Goal: Information Seeking & Learning: Learn about a topic

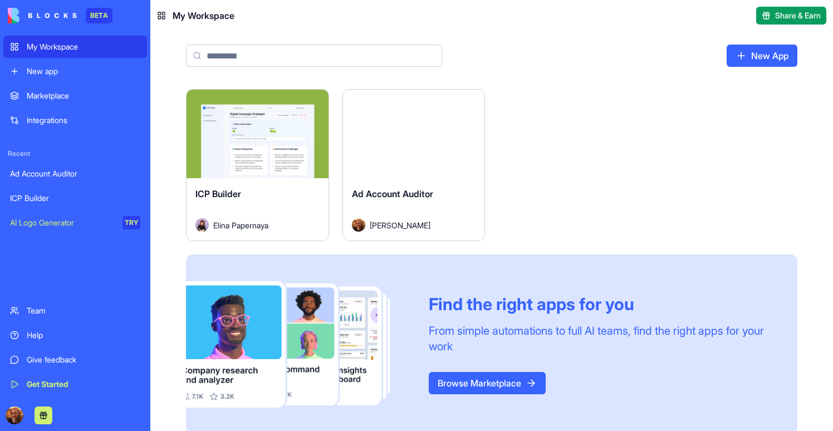
click at [260, 198] on div "ICP Builder" at bounding box center [257, 202] width 124 height 31
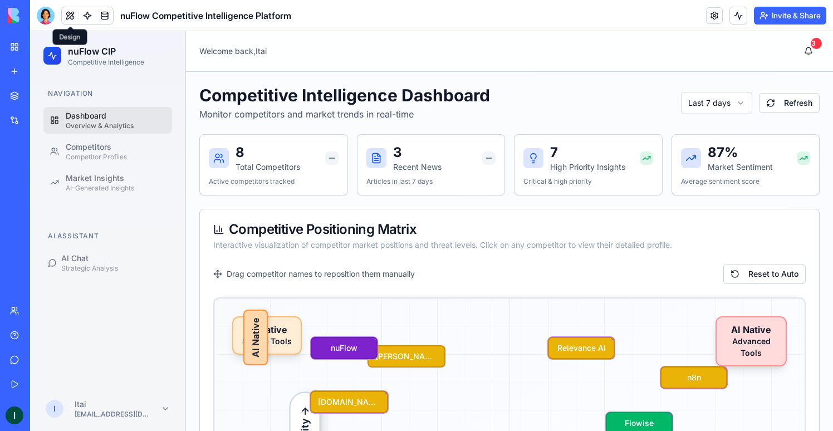
scroll to position [670, 0]
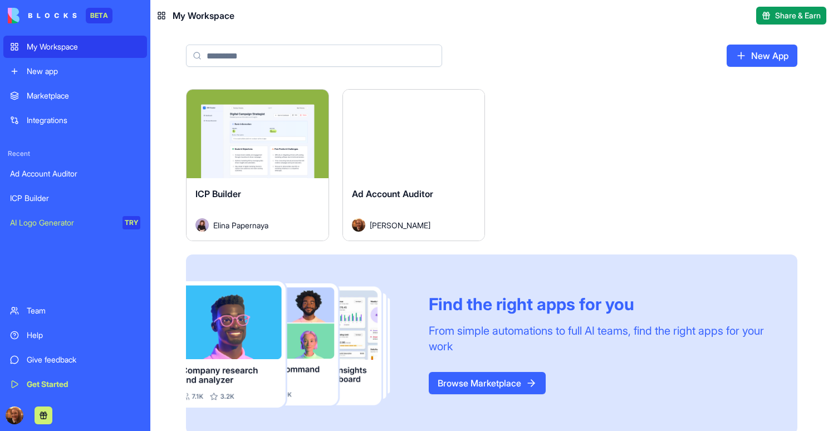
click at [313, 207] on div "ICP Builder" at bounding box center [257, 202] width 124 height 31
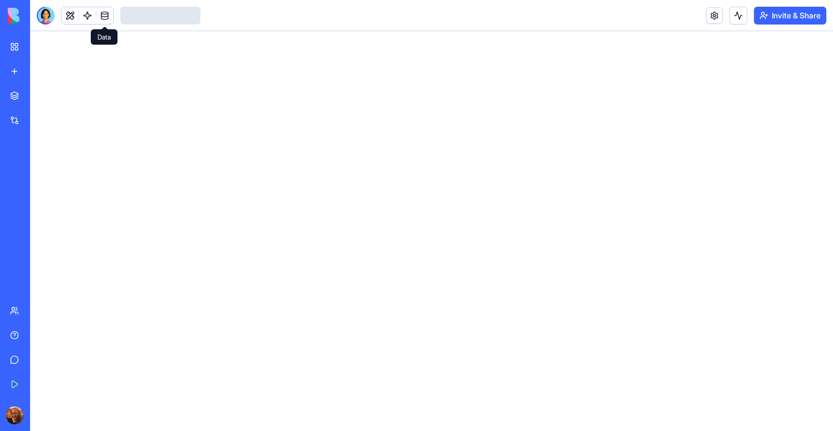
click at [105, 19] on link at bounding box center [104, 15] width 17 height 17
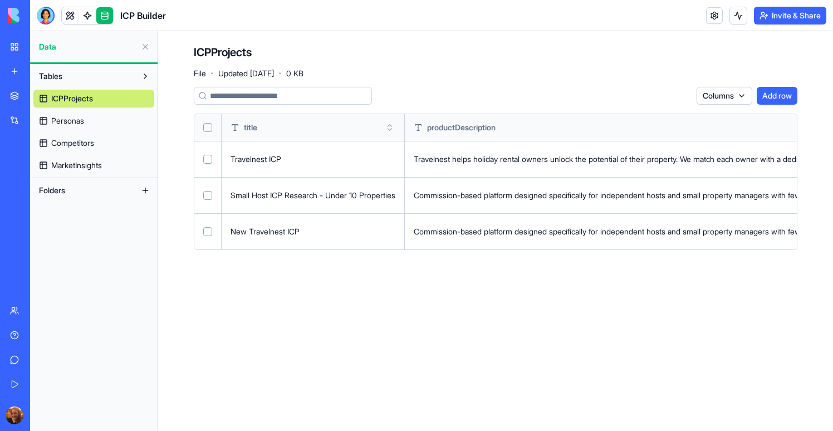
click at [94, 121] on link "Personas" at bounding box center [93, 121] width 121 height 18
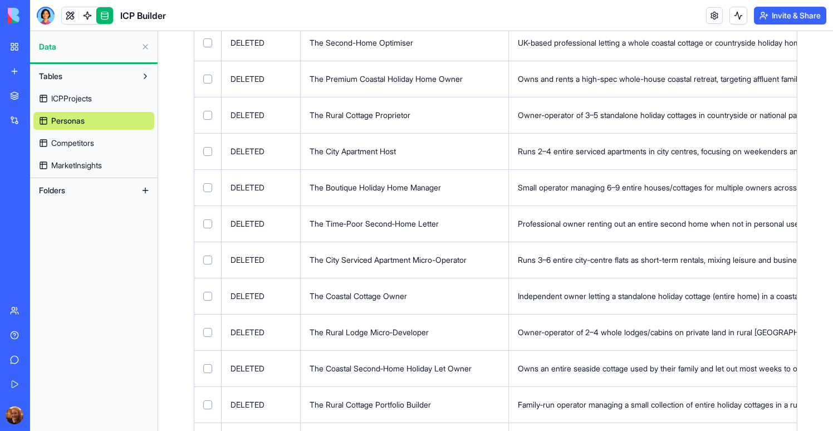
scroll to position [2554, 0]
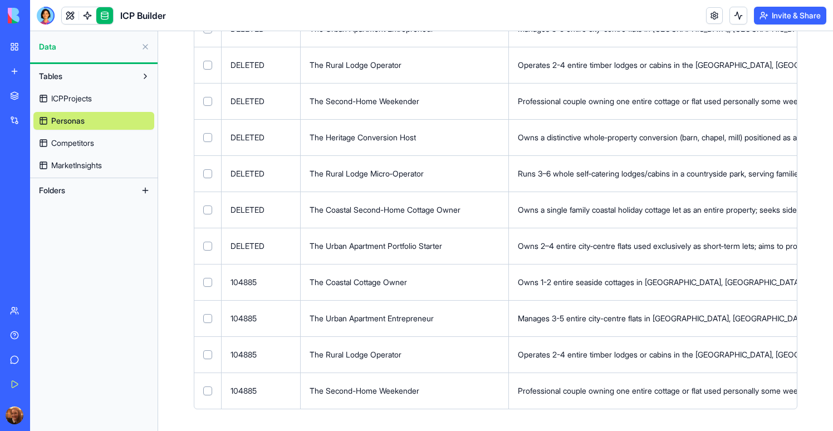
click at [80, 143] on span "Competitors" at bounding box center [72, 142] width 43 height 11
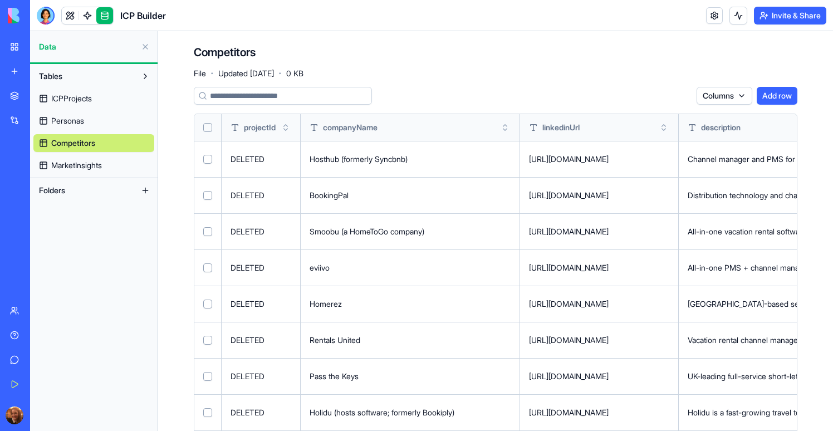
click at [79, 163] on span "MarketInsights" at bounding box center [76, 165] width 51 height 11
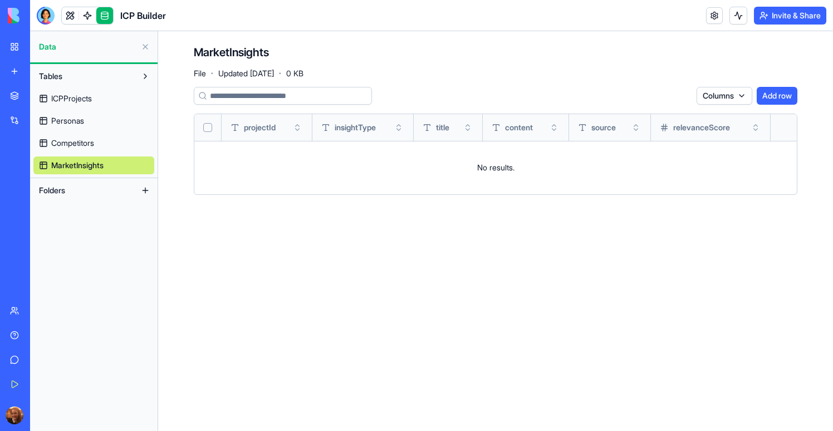
click at [79, 151] on link "Competitors" at bounding box center [93, 143] width 121 height 18
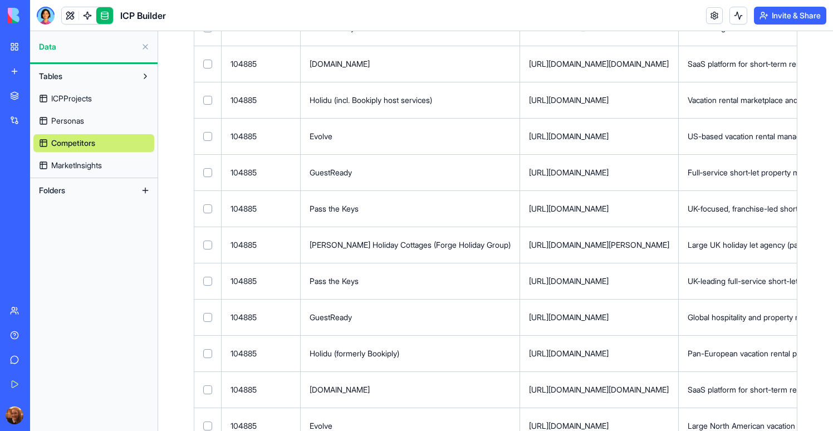
scroll to position [3676, 0]
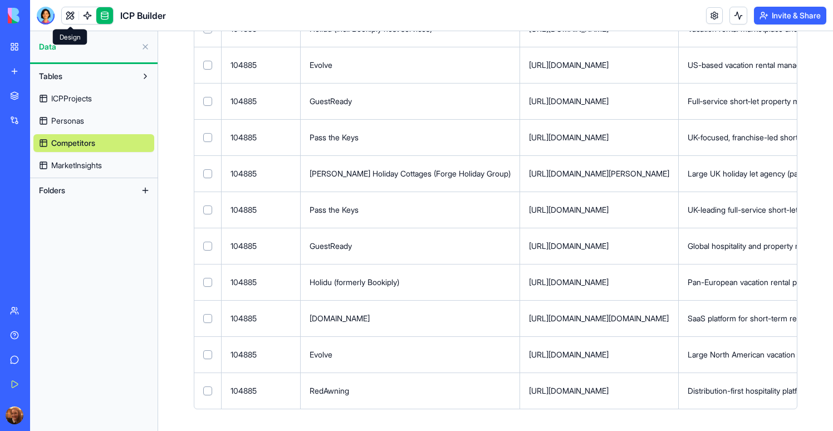
click at [67, 21] on link at bounding box center [70, 15] width 17 height 17
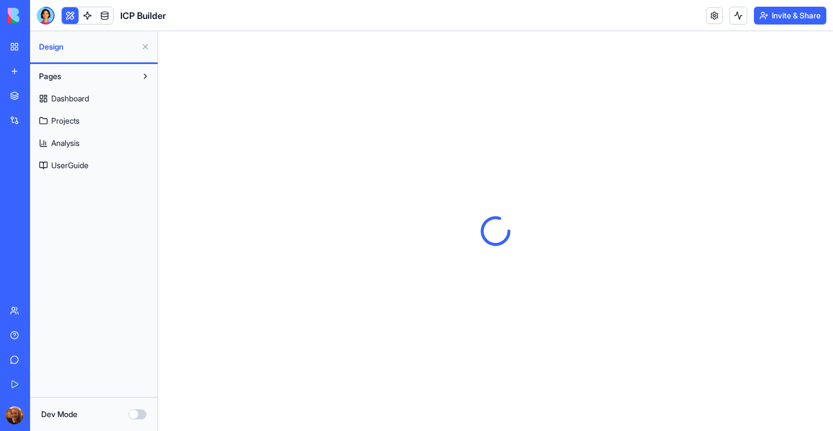
click at [47, 17] on div at bounding box center [46, 16] width 18 height 18
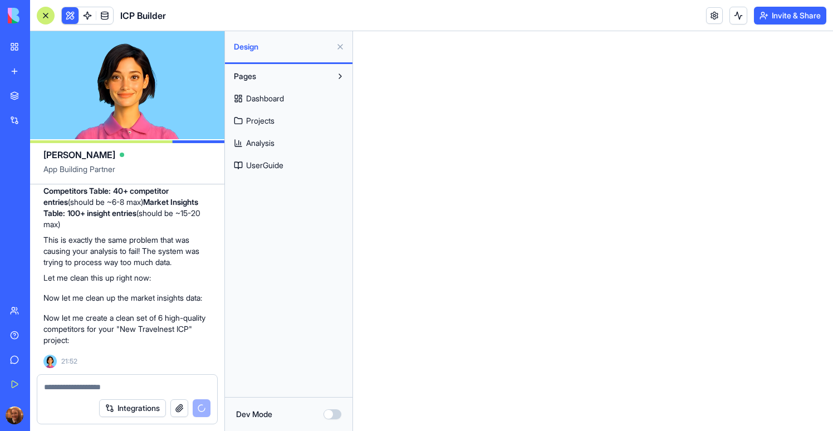
scroll to position [31850, 0]
click at [281, 120] on link "Projects" at bounding box center [288, 121] width 121 height 18
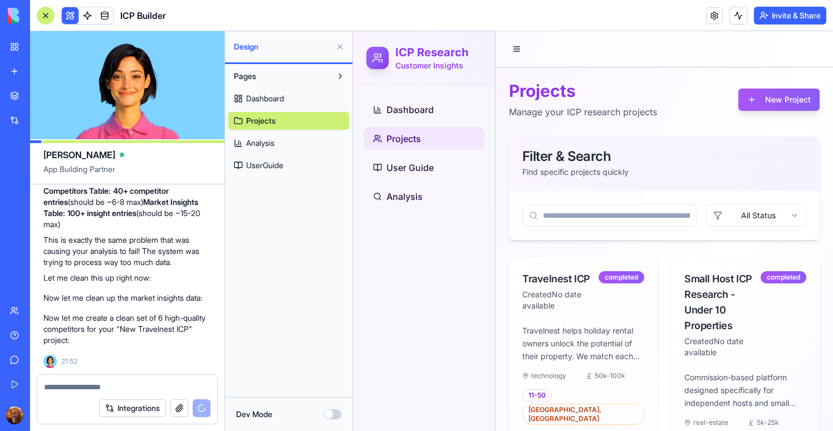
drag, startPoint x: 337, startPoint y: 49, endPoint x: 41, endPoint y: 28, distance: 297.4
click at [337, 49] on button at bounding box center [340, 47] width 18 height 18
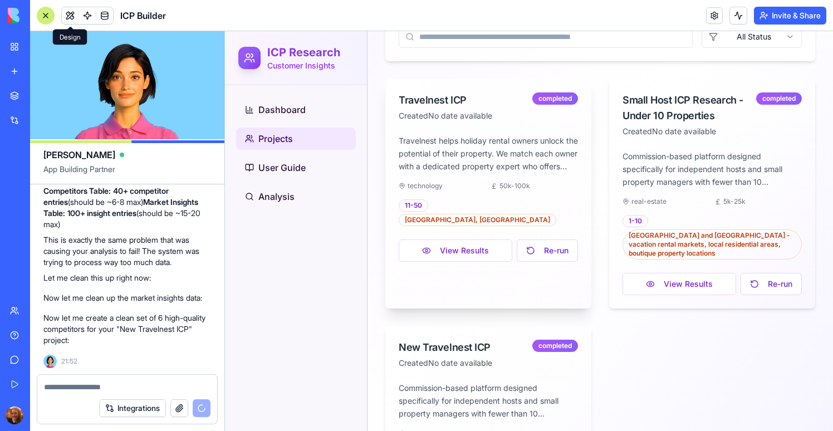
scroll to position [273, 0]
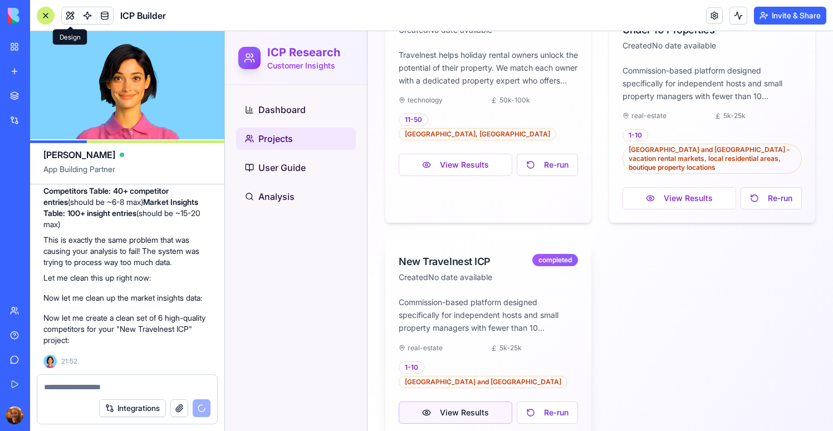
click at [466, 401] on button "View Results" at bounding box center [455, 412] width 114 height 22
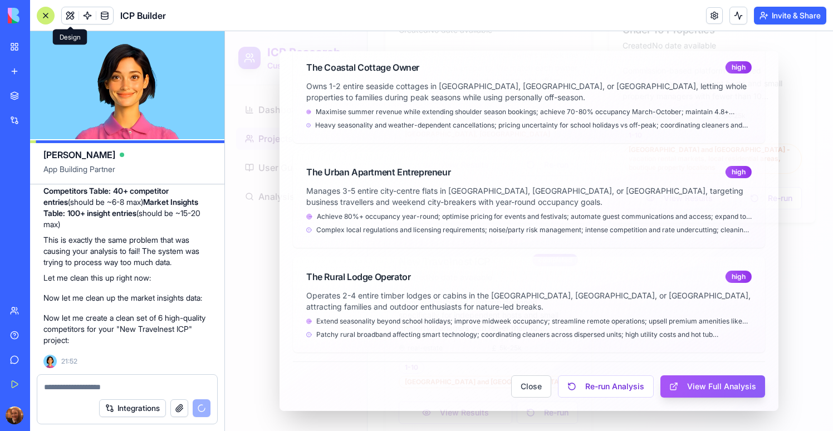
scroll to position [0, 0]
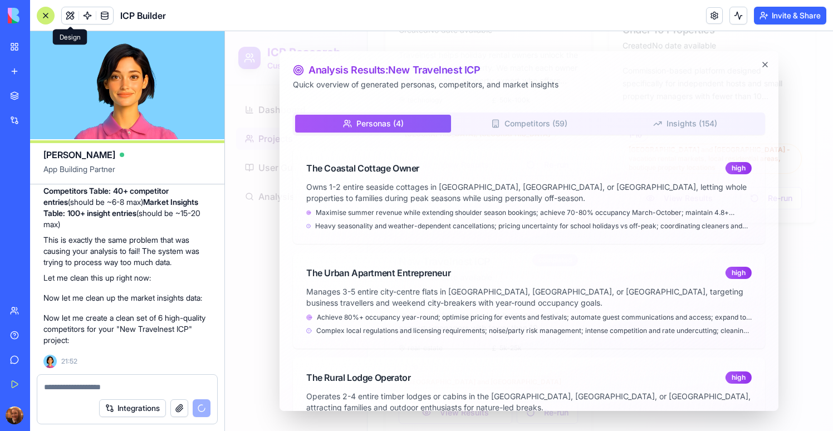
click at [803, 264] on div at bounding box center [529, 231] width 608 height 400
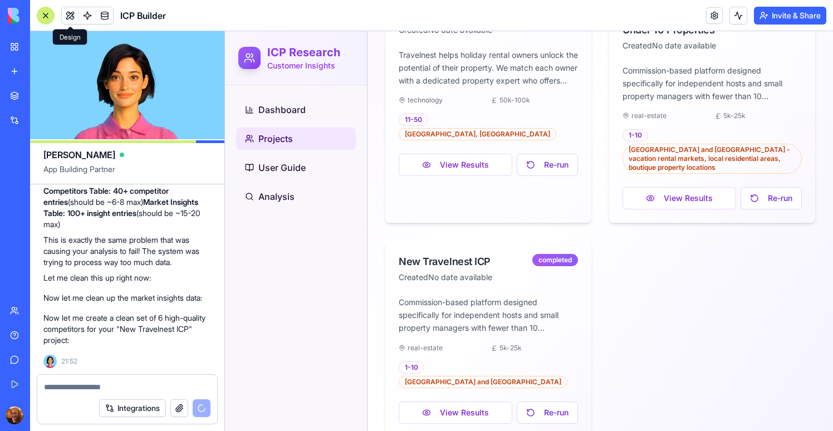
scroll to position [31551, 0]
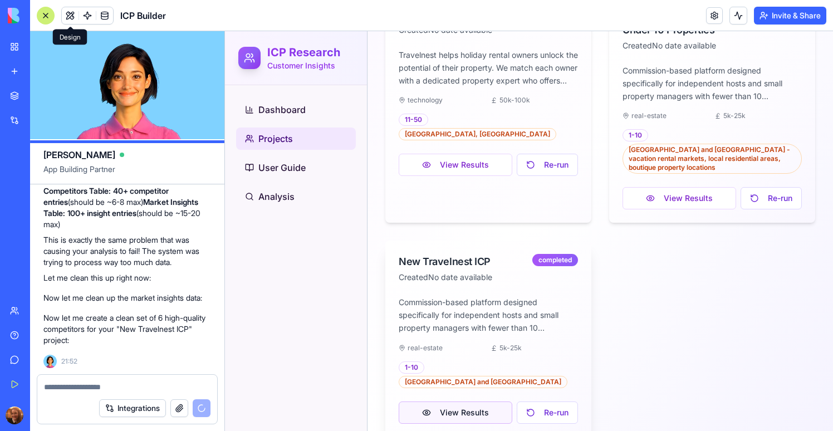
click at [436, 401] on button "View Results" at bounding box center [455, 412] width 114 height 22
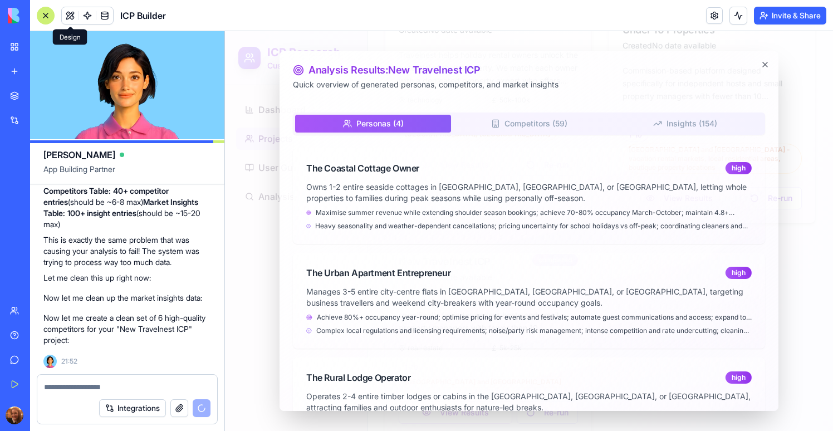
click at [529, 133] on div "Personas ( 4 ) Competitors ( 59 ) Insights ( 154 )" at bounding box center [529, 123] width 472 height 22
click at [529, 129] on button "Competitors ( 59 )" at bounding box center [529, 124] width 156 height 18
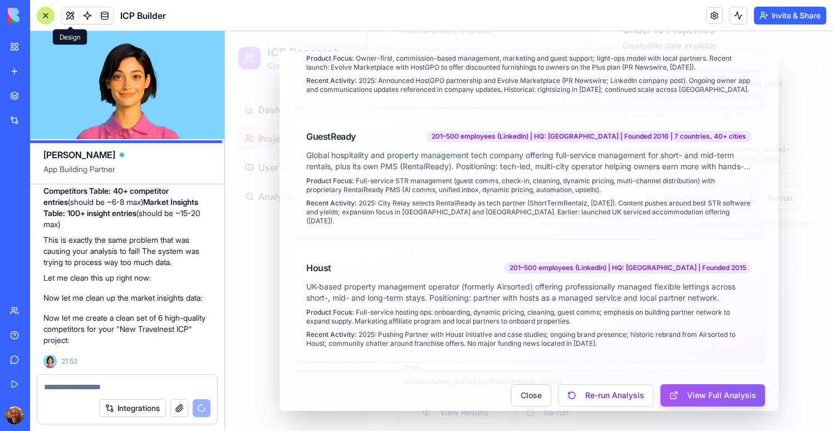
scroll to position [0, 0]
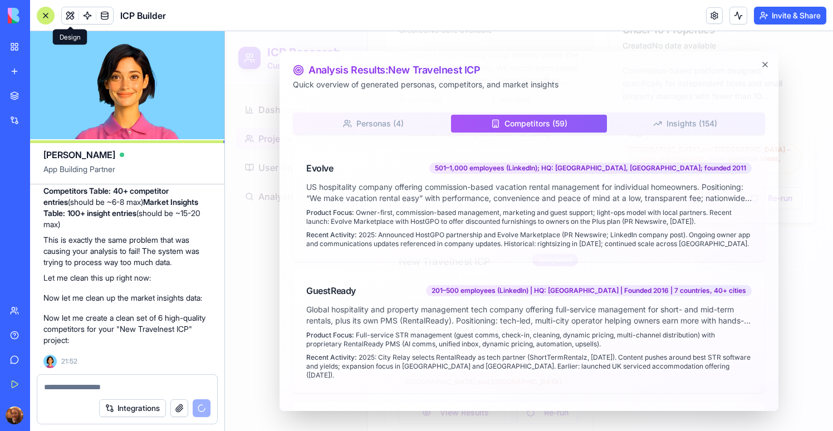
click at [683, 122] on button "Insights ( 154 )" at bounding box center [685, 124] width 156 height 18
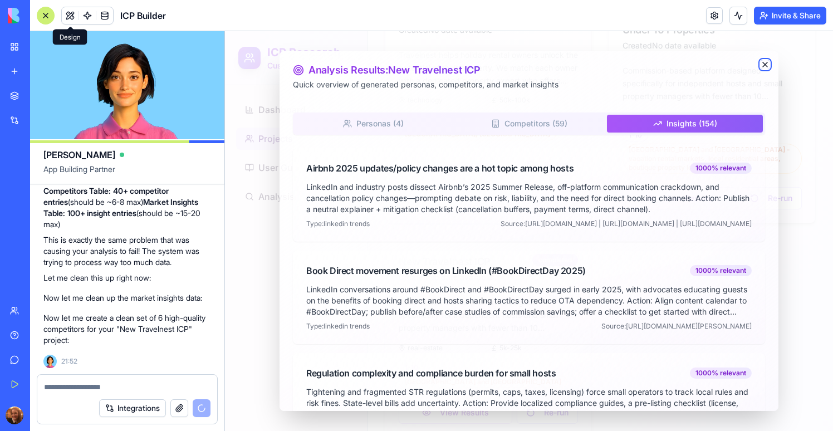
click at [766, 65] on icon "button" at bounding box center [764, 64] width 9 height 9
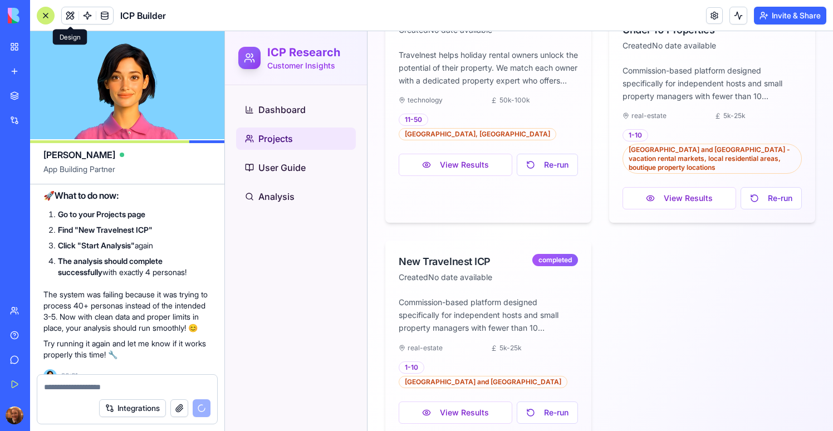
scroll to position [29836, 0]
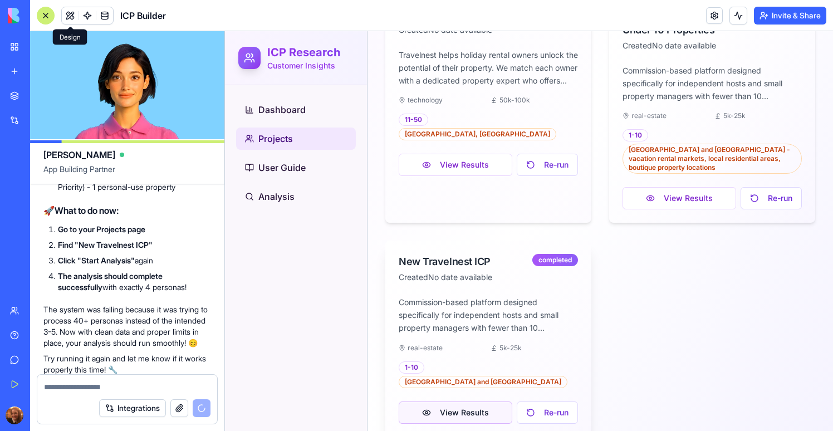
click at [445, 401] on button "View Results" at bounding box center [455, 412] width 114 height 22
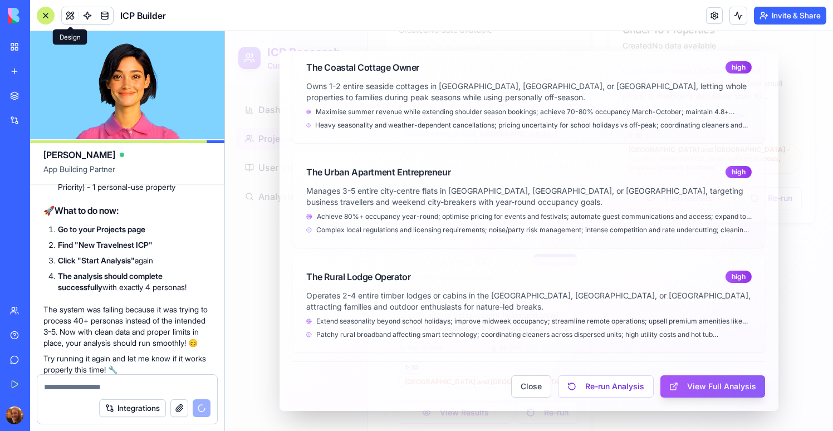
scroll to position [0, 0]
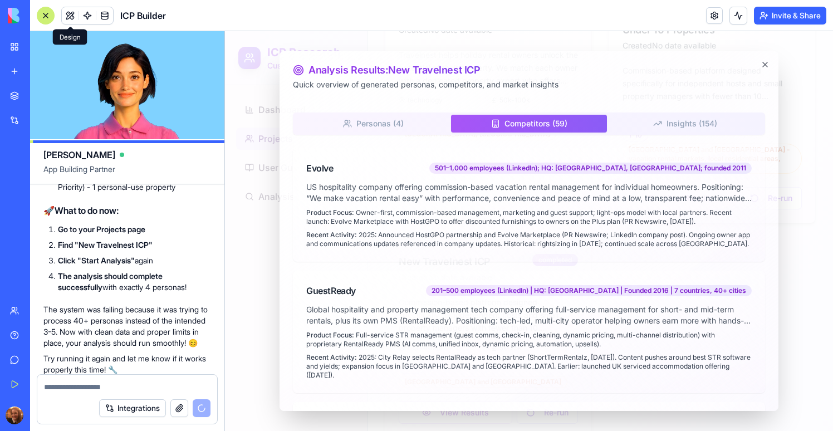
click at [530, 130] on button "Competitors ( 59 )" at bounding box center [529, 124] width 156 height 18
click at [805, 148] on div at bounding box center [529, 231] width 608 height 400
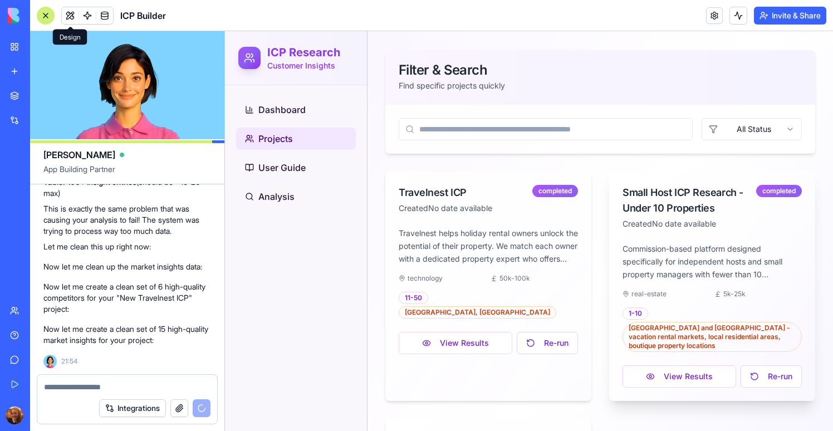
scroll to position [181, 0]
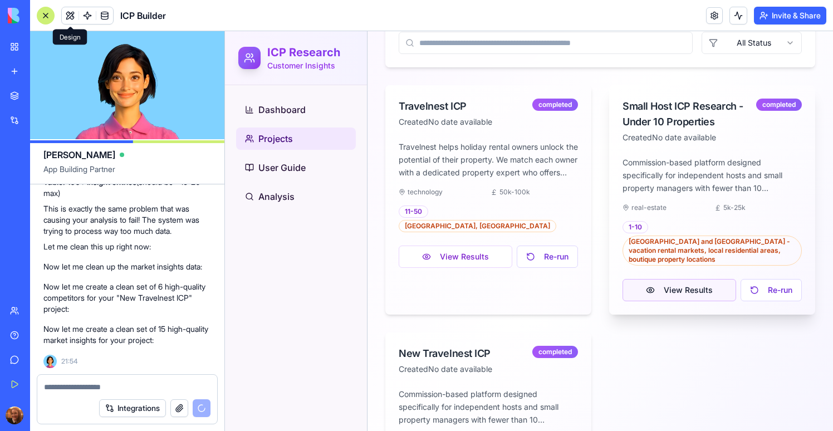
click at [657, 279] on button "View Results" at bounding box center [679, 290] width 114 height 22
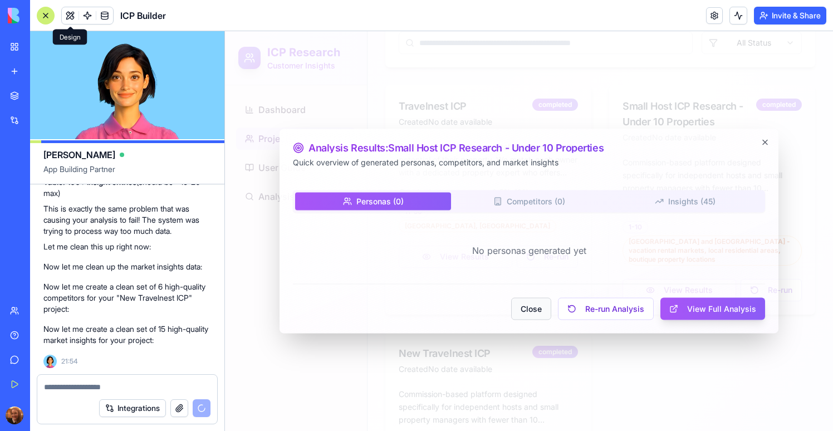
click at [528, 309] on button "Close" at bounding box center [531, 309] width 40 height 22
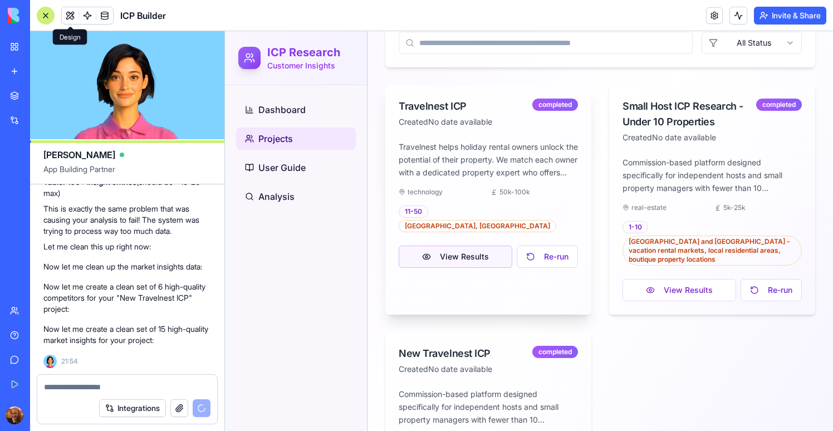
click at [462, 245] on button "View Results" at bounding box center [455, 256] width 114 height 22
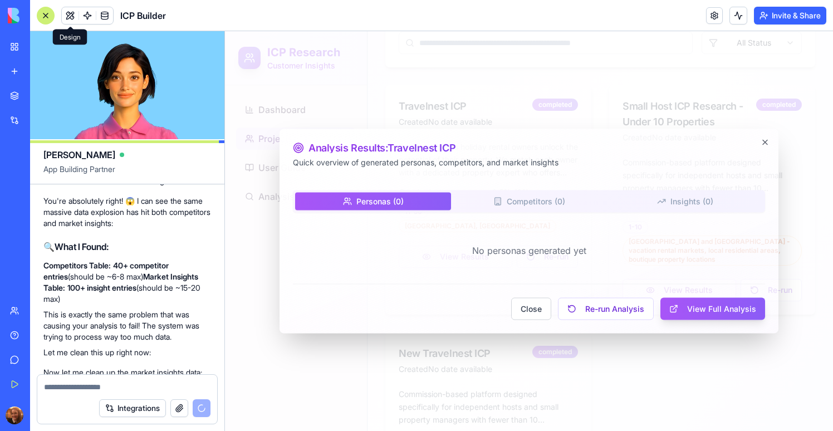
scroll to position [30948, 0]
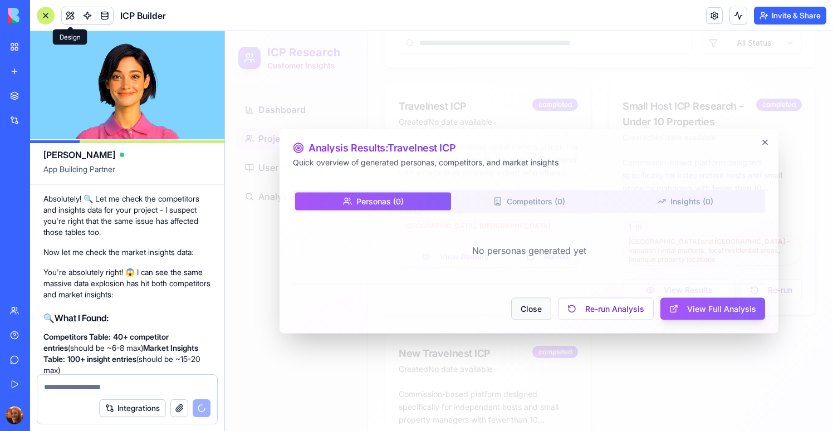
click at [531, 302] on button "Close" at bounding box center [531, 309] width 40 height 22
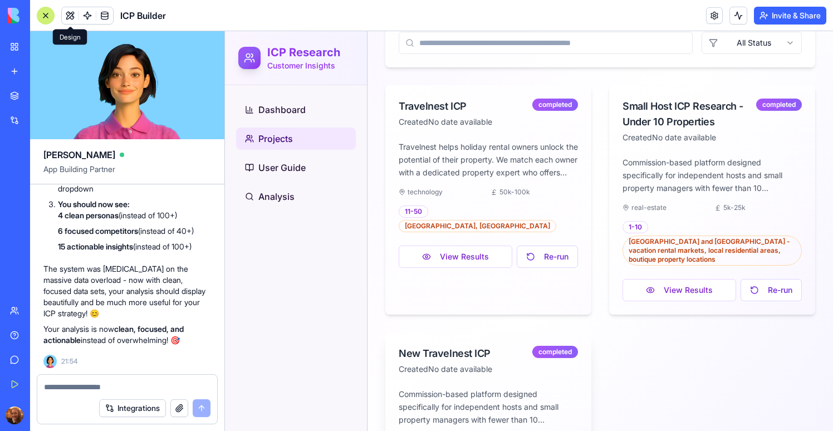
scroll to position [273, 0]
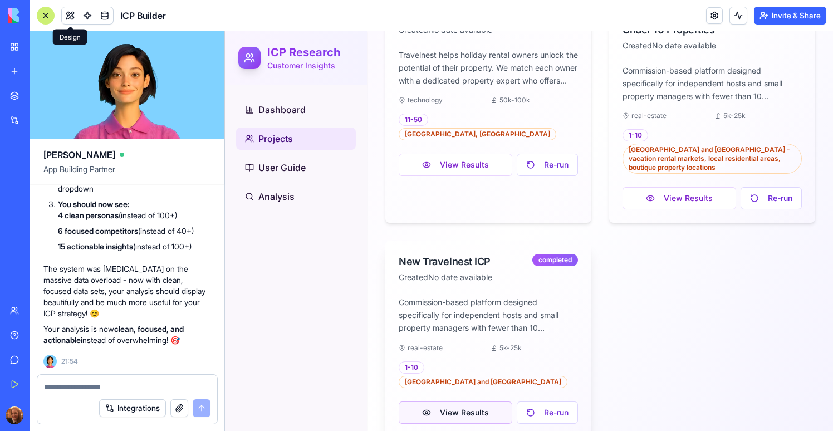
click at [483, 401] on button "View Results" at bounding box center [455, 412] width 114 height 22
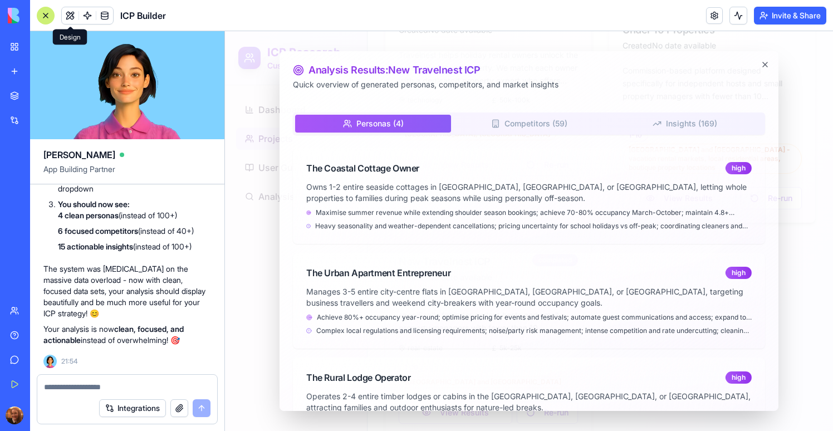
click at [517, 121] on button "Competitors ( 59 )" at bounding box center [529, 124] width 156 height 18
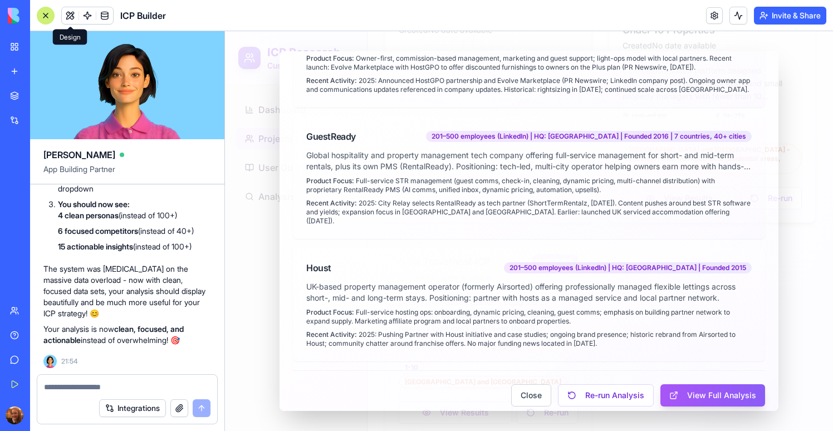
scroll to position [0, 0]
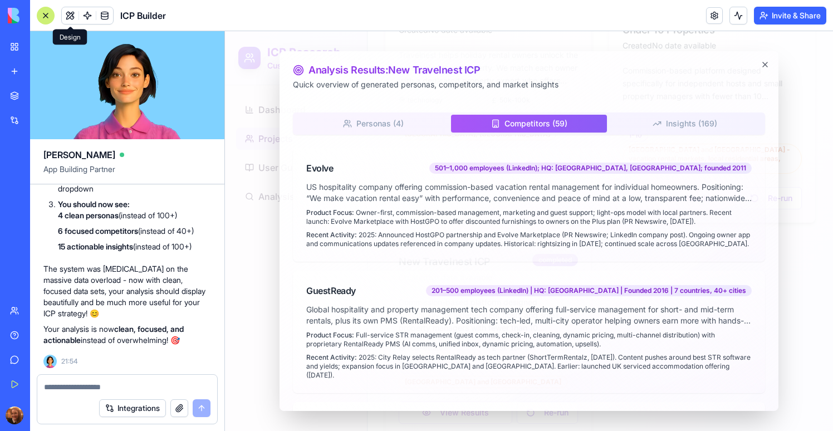
click at [678, 125] on button "Insights ( 169 )" at bounding box center [685, 124] width 156 height 18
